Goal: Task Accomplishment & Management: Use online tool/utility

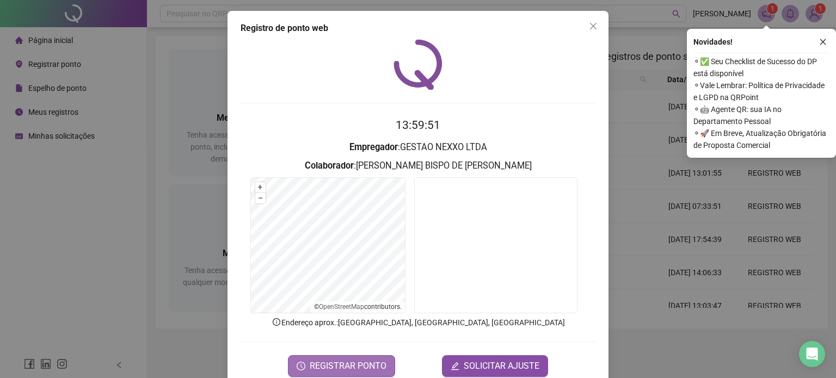
click at [329, 365] on span "REGISTRAR PONTO" at bounding box center [348, 366] width 77 height 13
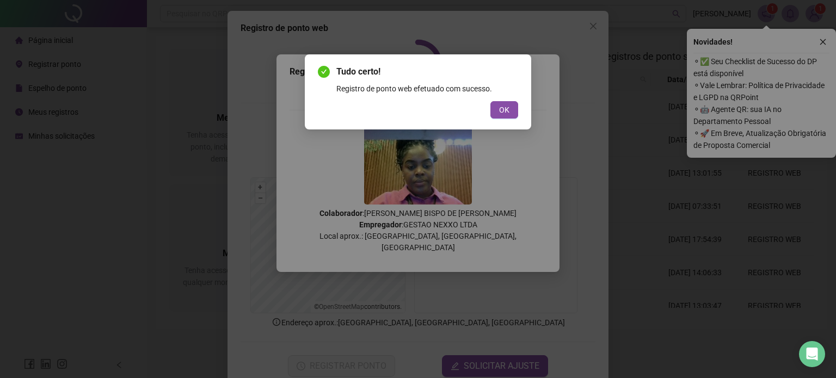
click at [510, 115] on button "OK" at bounding box center [505, 109] width 28 height 17
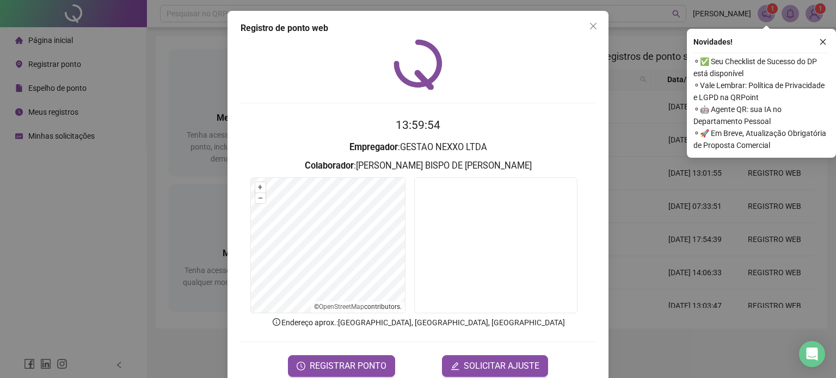
drag, startPoint x: 592, startPoint y: 25, endPoint x: 580, endPoint y: 24, distance: 12.6
click at [589, 29] on icon "close" at bounding box center [593, 26] width 9 height 9
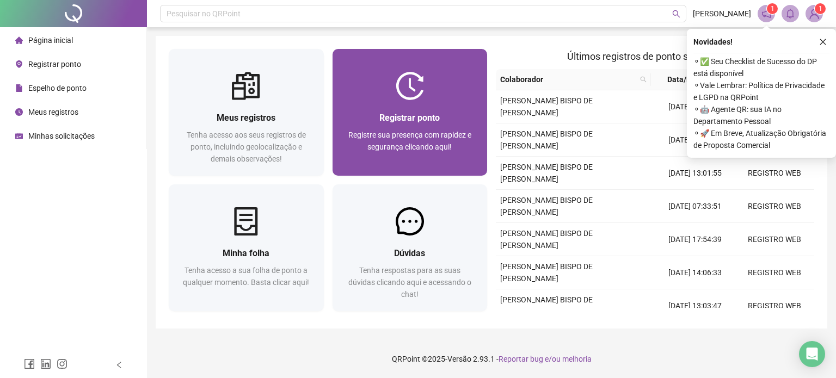
click at [426, 131] on span "Registre sua presença com rapidez e segurança clicando aqui!" at bounding box center [409, 141] width 123 height 21
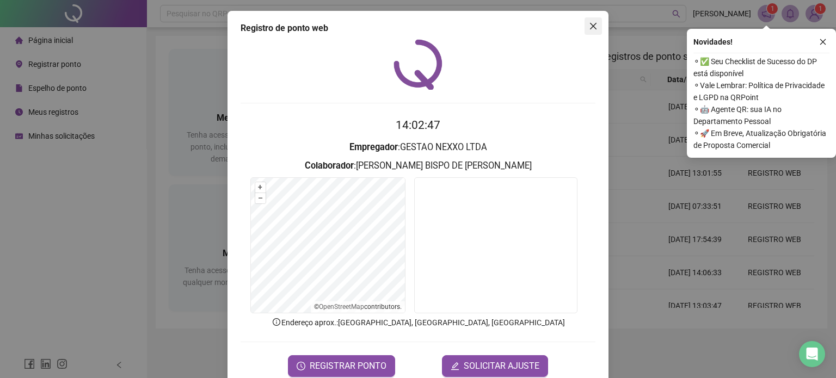
click at [591, 26] on icon "close" at bounding box center [593, 26] width 9 height 9
